Goal: Task Accomplishment & Management: Manage account settings

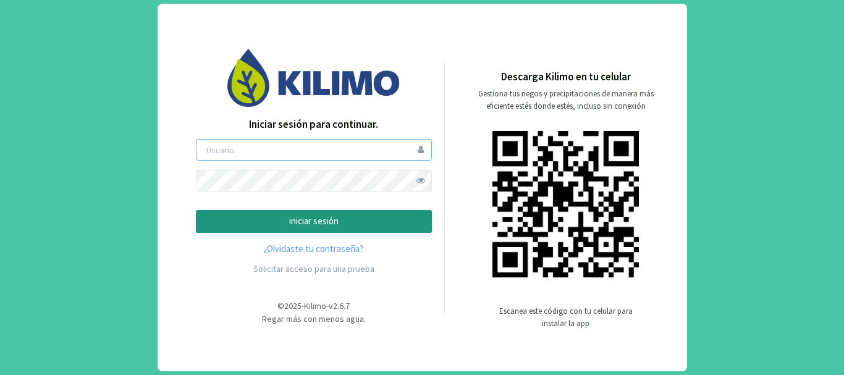
type input "sanpatricio"
click at [318, 225] on p "iniciar sesión" at bounding box center [313, 222] width 215 height 14
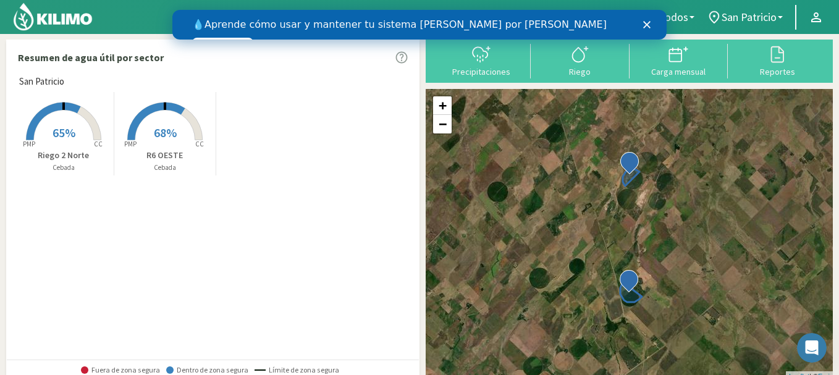
click at [61, 138] on span "65%" at bounding box center [64, 132] width 23 height 15
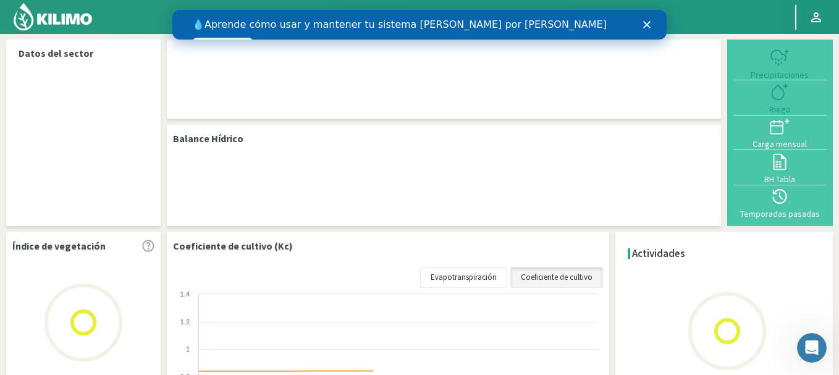
select select "1: Object"
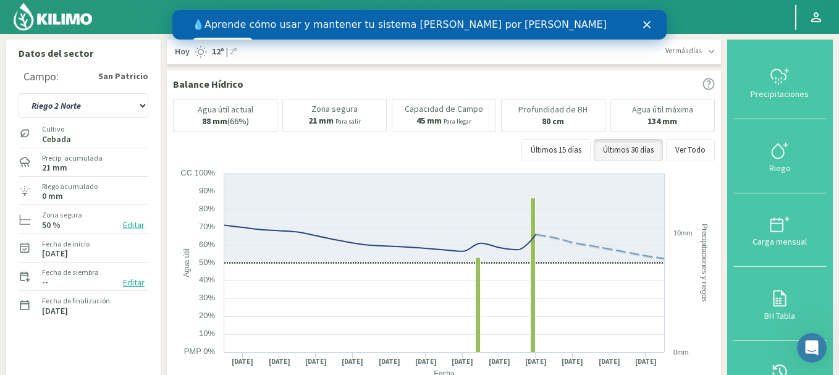
click at [127, 313] on div "Fecha de finalización [DATE]" at bounding box center [84, 305] width 130 height 27
click at [134, 284] on button "Editar" at bounding box center [133, 283] width 29 height 14
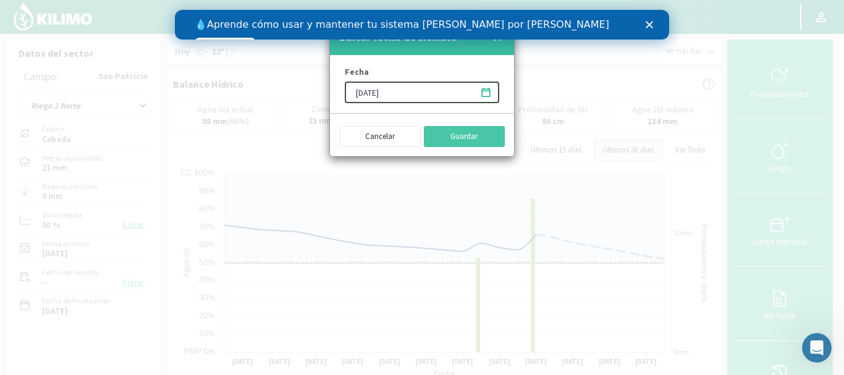
click at [360, 96] on input "[DATE]" at bounding box center [422, 93] width 155 height 22
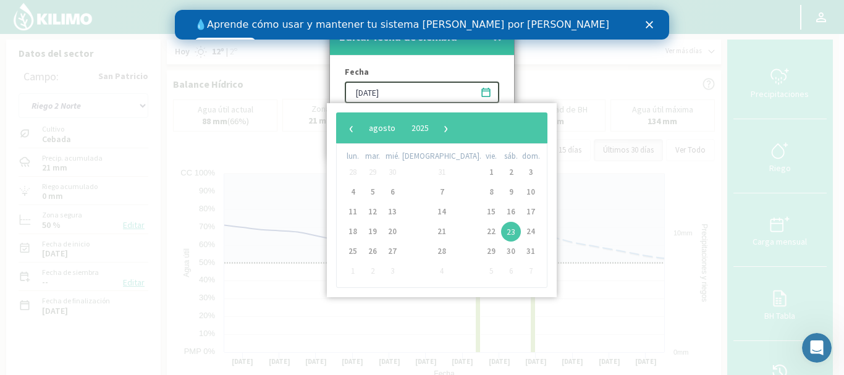
click at [376, 93] on input "[DATE]" at bounding box center [422, 93] width 155 height 22
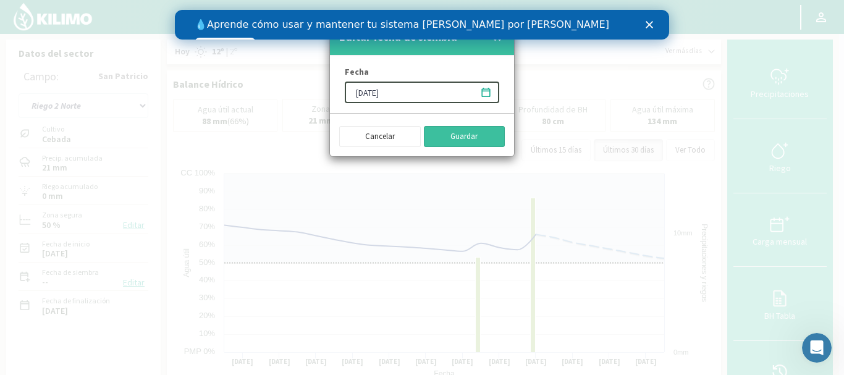
type input "[DATE]"
click at [467, 136] on button "Guardar" at bounding box center [465, 136] width 82 height 21
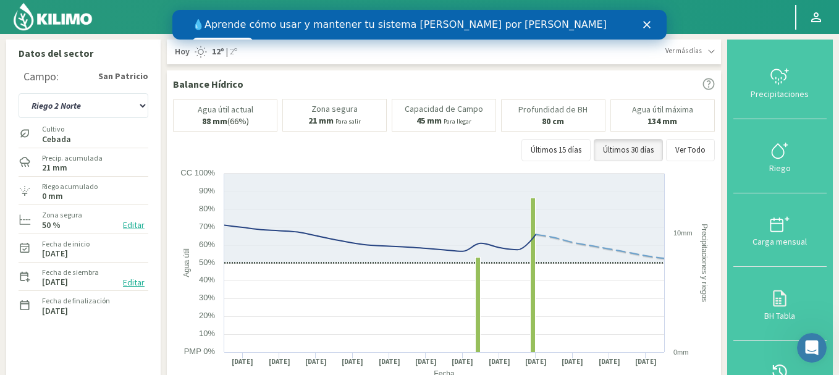
click at [647, 25] on polygon "Cerrar" at bounding box center [647, 24] width 7 height 7
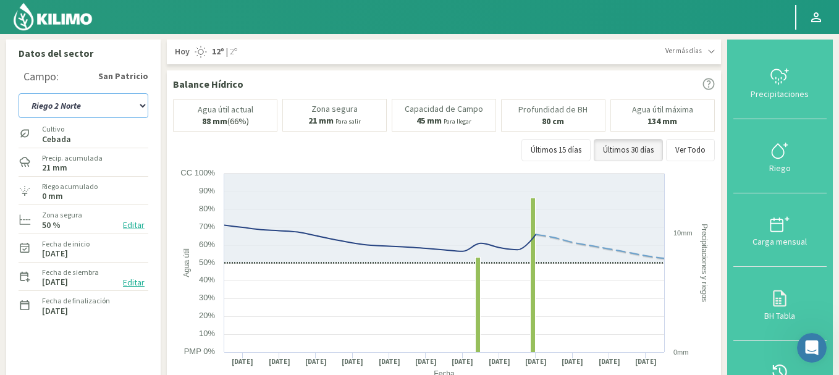
click at [84, 110] on select "R6 OESTE Riego 2 Norte" at bounding box center [84, 105] width 130 height 25
click at [19, 93] on select "R6 OESTE Riego 2 Norte" at bounding box center [84, 105] width 130 height 25
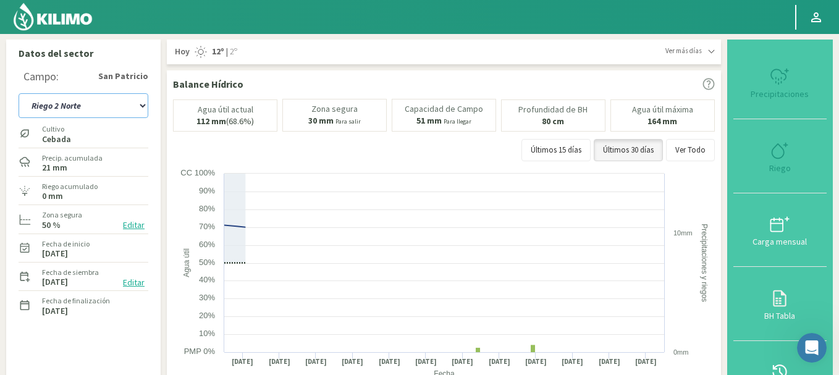
select select "2: Object"
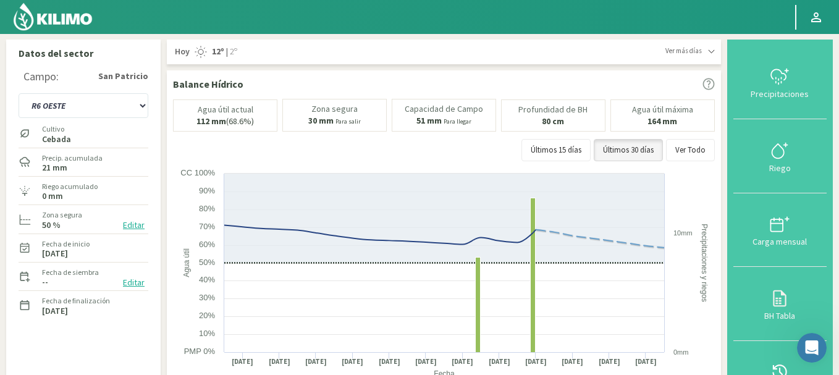
click at [136, 283] on button "Editar" at bounding box center [133, 283] width 29 height 14
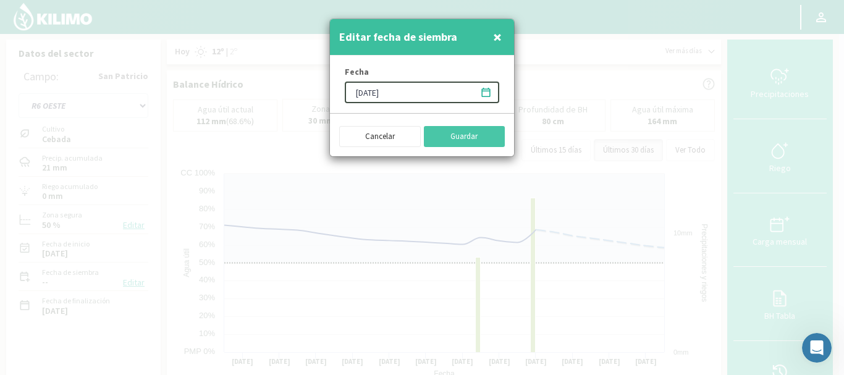
click at [364, 89] on input "[DATE]" at bounding box center [422, 93] width 155 height 22
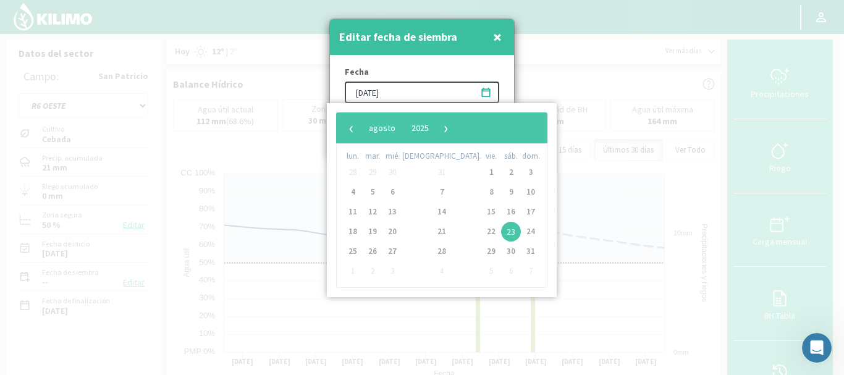
type input "[DATE]"
click at [480, 74] on div "Fecha [DATE]" at bounding box center [422, 84] width 184 height 57
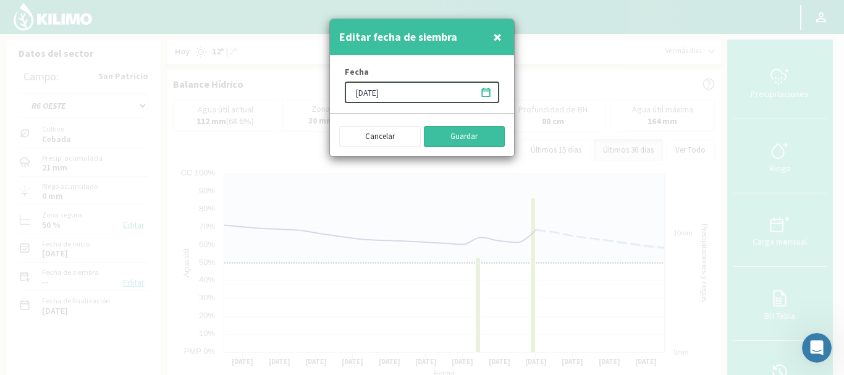
click at [473, 134] on button "Guardar" at bounding box center [465, 136] width 82 height 21
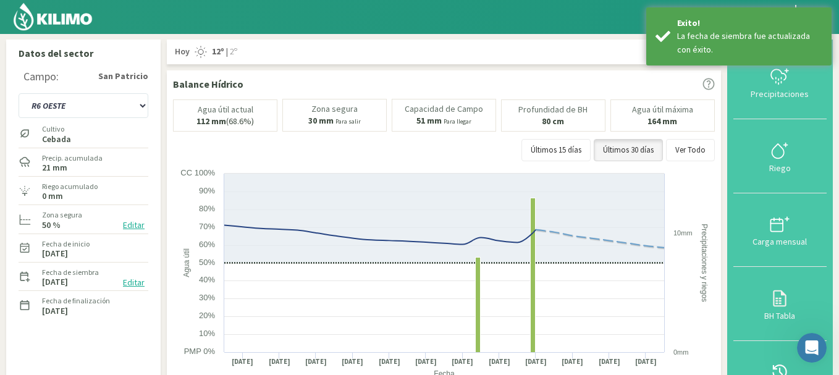
click at [449, 147] on div "Últimos 15 días Últimos 30 días Ver Todo" at bounding box center [444, 150] width 542 height 22
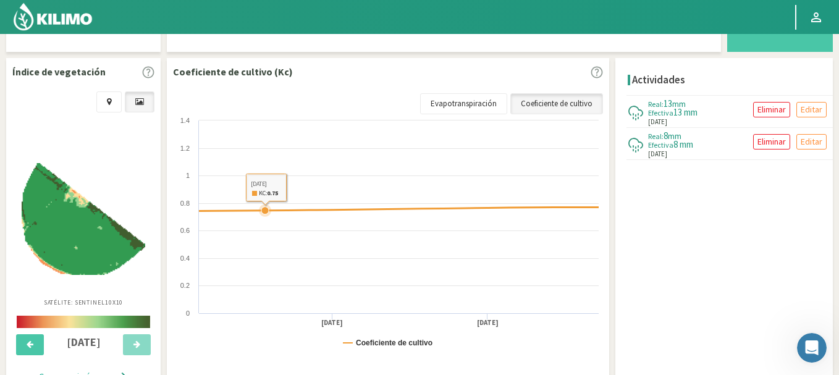
scroll to position [371, 0]
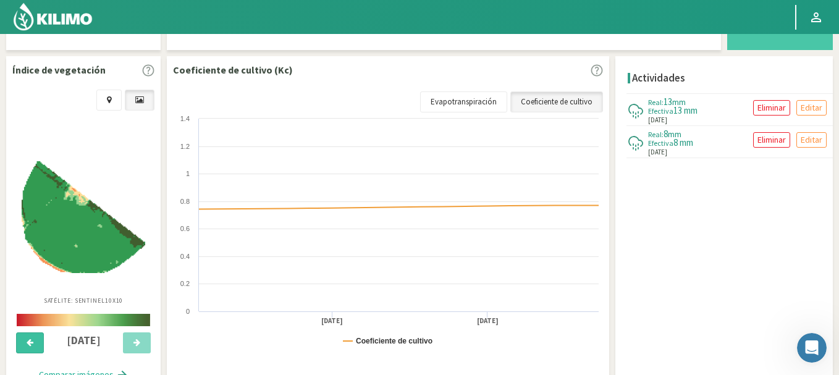
click at [32, 342] on icon at bounding box center [30, 343] width 7 height 8
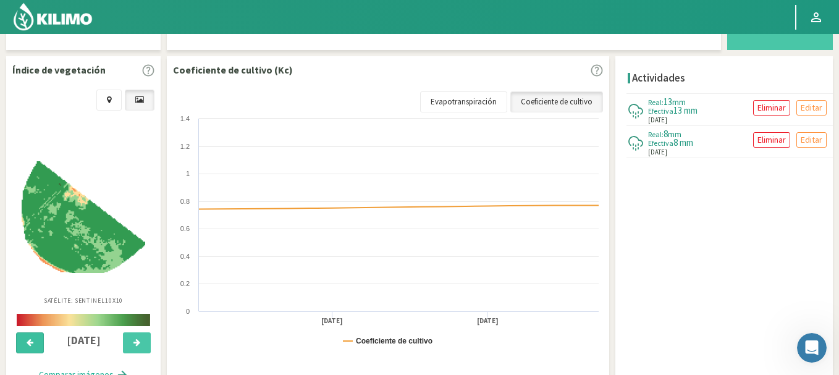
click at [32, 342] on icon at bounding box center [30, 343] width 7 height 8
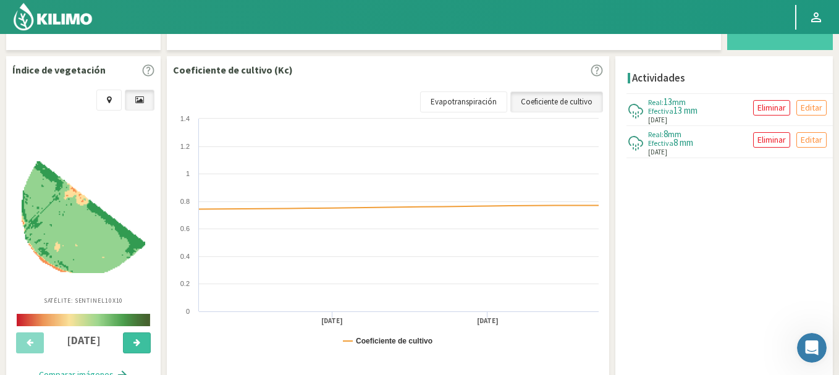
click at [137, 349] on button at bounding box center [137, 343] width 28 height 21
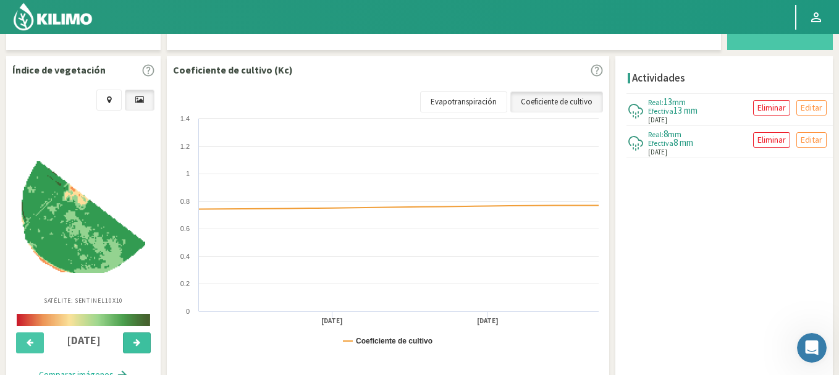
click at [137, 349] on button at bounding box center [137, 343] width 28 height 21
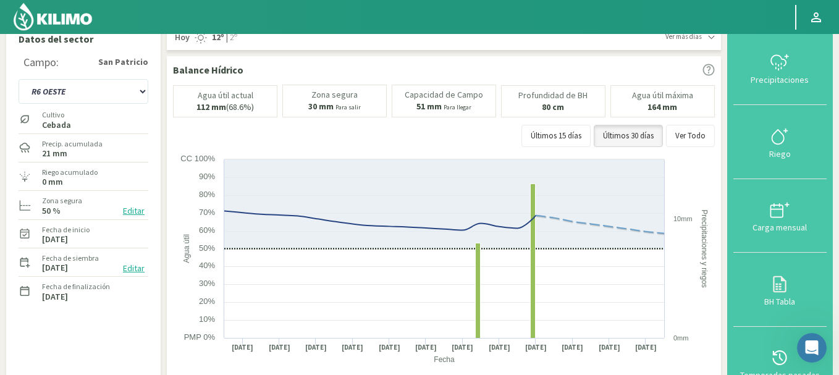
scroll to position [0, 0]
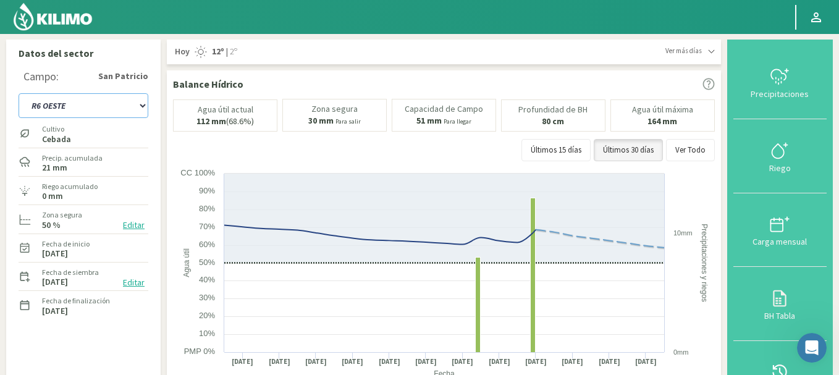
click at [94, 109] on select "R6 OESTE Riego 2 Norte" at bounding box center [84, 105] width 130 height 25
click at [19, 93] on select "R6 OESTE Riego 2 Norte" at bounding box center [84, 105] width 130 height 25
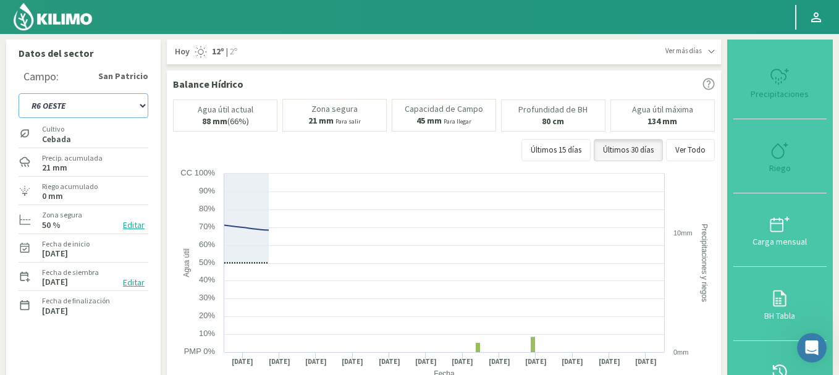
select select "5: Object"
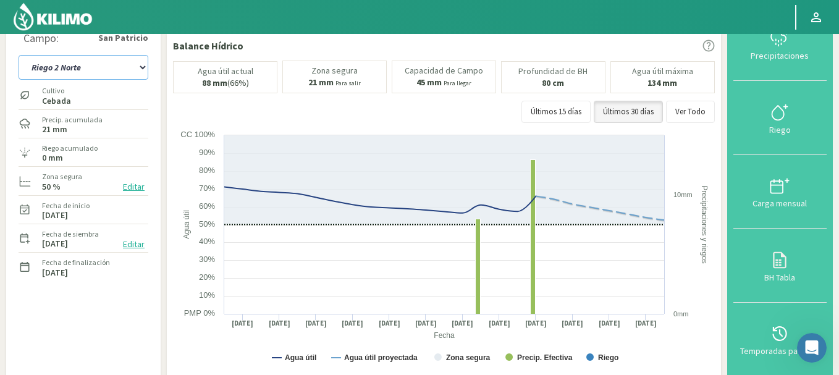
scroll to position [39, 0]
